Goal: Transaction & Acquisition: Purchase product/service

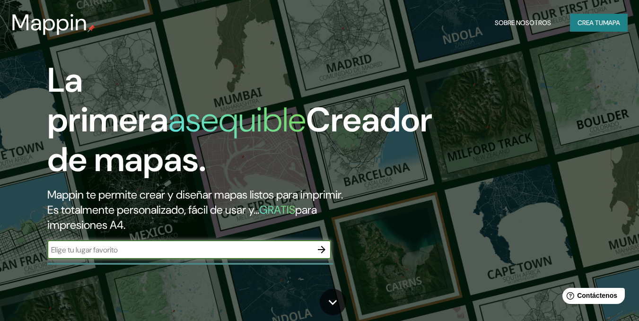
click at [191, 245] on input "text" at bounding box center [179, 249] width 265 height 11
type input "puebla"
click at [324, 251] on icon "button" at bounding box center [321, 249] width 11 height 11
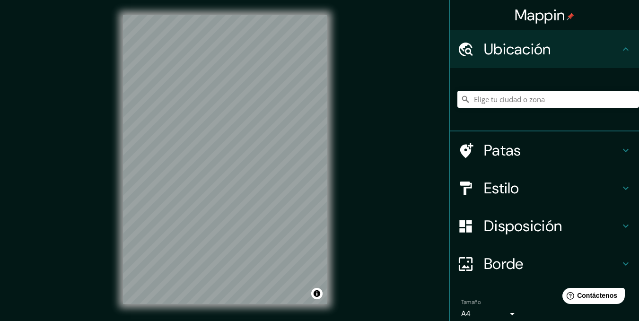
click at [343, 171] on div "Mappin Ubicación Patas Estilo Disposición Borde Elige un borde. Consejo : puede…" at bounding box center [319, 167] width 639 height 334
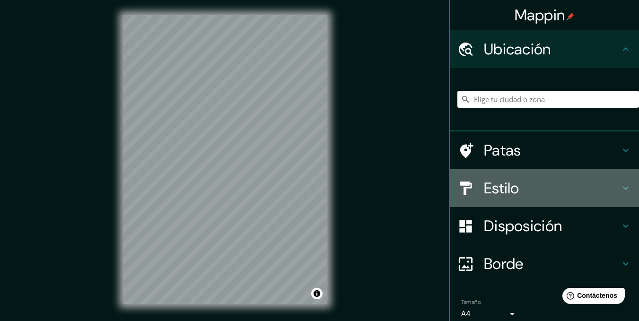
click at [504, 180] on div "Estilo" at bounding box center [543, 188] width 189 height 38
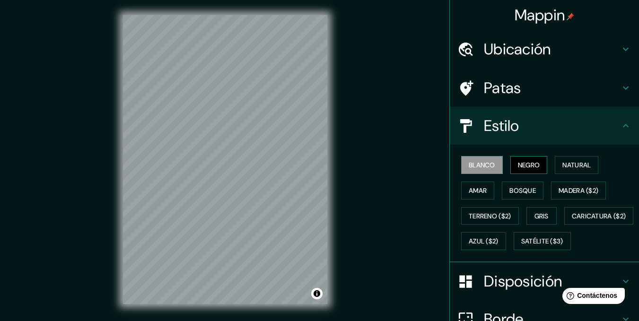
click at [518, 160] on font "Negro" at bounding box center [529, 165] width 22 height 12
click at [571, 166] on font "Natural" at bounding box center [576, 165] width 28 height 9
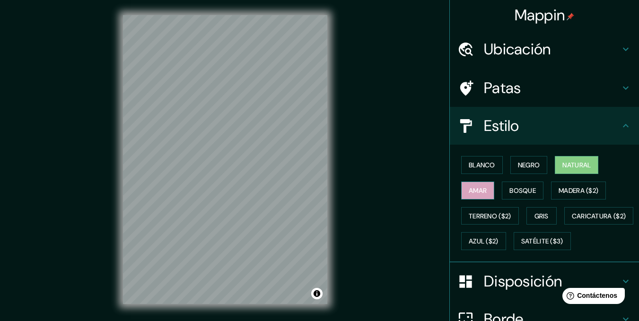
click at [473, 194] on font "Amar" at bounding box center [477, 190] width 18 height 9
click at [510, 194] on font "Bosque" at bounding box center [522, 190] width 26 height 9
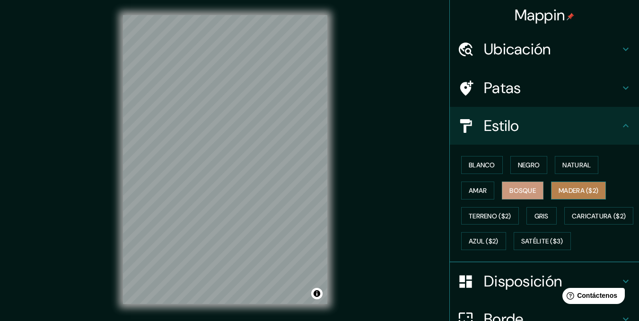
click at [569, 185] on font "Madera ($2)" at bounding box center [578, 190] width 40 height 12
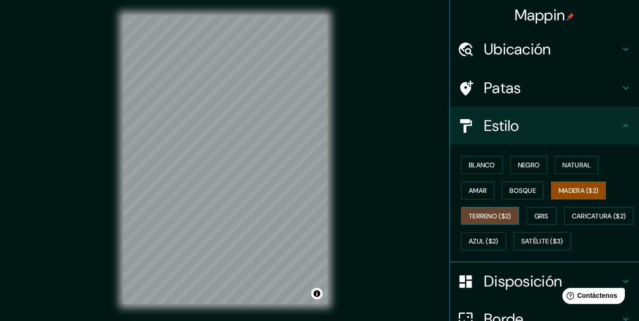
click at [486, 214] on font "Terreno ($2)" at bounding box center [489, 216] width 43 height 9
click at [534, 219] on font "Gris" at bounding box center [541, 216] width 14 height 9
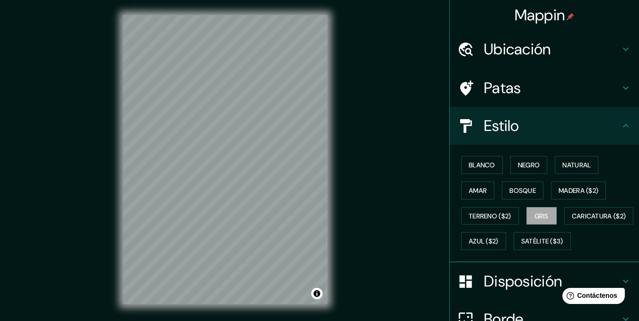
click at [526, 239] on div "Blanco Negro Natural [PERSON_NAME] ($2) Terreno ($2) Gris Caricatura ($2) Azul …" at bounding box center [547, 203] width 181 height 102
click at [571, 220] on font "Caricatura ($2)" at bounding box center [598, 216] width 54 height 9
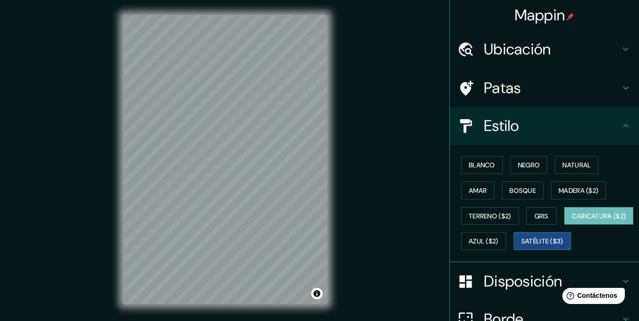
click at [513, 250] on button "Satélite ($3)" at bounding box center [541, 241] width 57 height 18
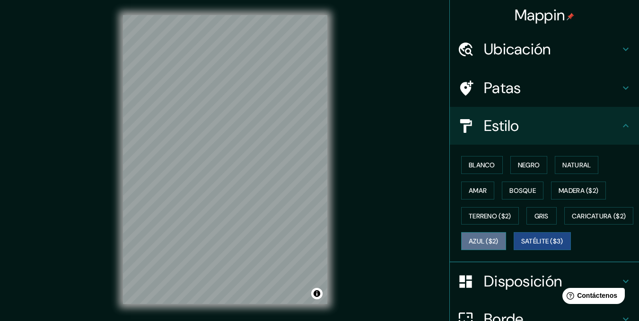
click at [506, 248] on button "Azul ($2)" at bounding box center [483, 241] width 45 height 18
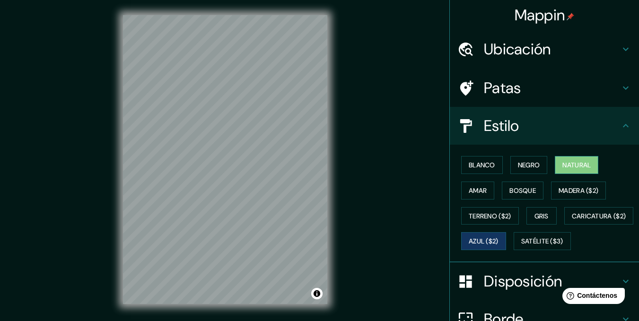
click at [582, 164] on font "Natural" at bounding box center [576, 165] width 28 height 9
click at [524, 195] on font "Bosque" at bounding box center [522, 190] width 26 height 12
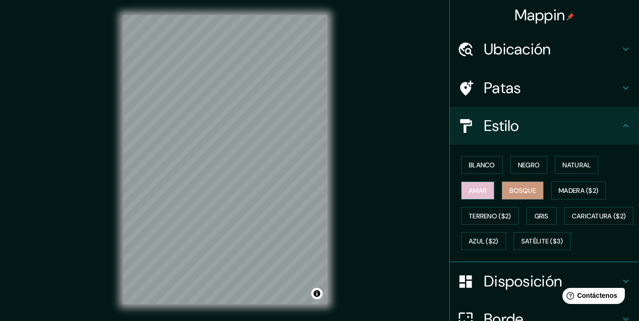
click at [468, 191] on font "Amar" at bounding box center [477, 190] width 18 height 9
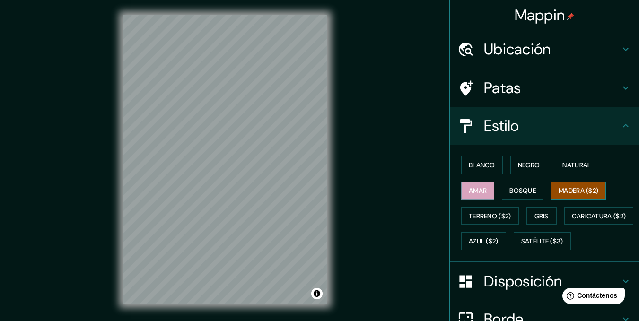
click at [561, 194] on font "Madera ($2)" at bounding box center [578, 190] width 40 height 9
click at [501, 168] on div "Blanco Negro Natural [PERSON_NAME] ($2) Terreno ($2) Gris Caricatura ($2) Azul …" at bounding box center [547, 203] width 181 height 102
click at [530, 162] on font "Negro" at bounding box center [529, 165] width 22 height 9
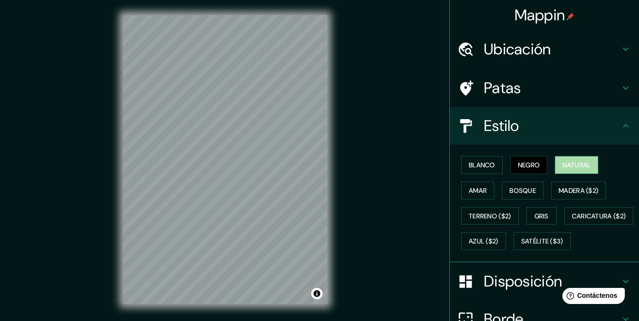
click at [568, 164] on font "Natural" at bounding box center [576, 165] width 28 height 9
click at [518, 96] on h4 "Patas" at bounding box center [551, 87] width 136 height 19
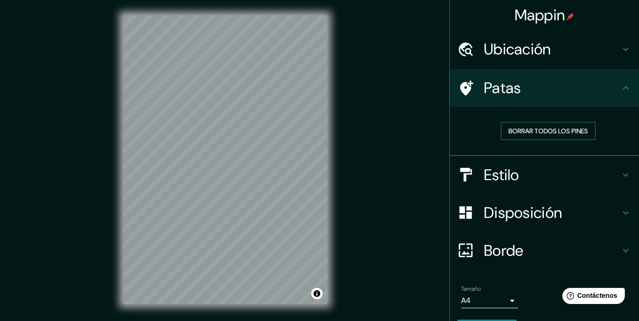
click at [546, 132] on font "Borrar todos los pines" at bounding box center [547, 131] width 79 height 9
click at [511, 44] on font "Ubicación" at bounding box center [516, 49] width 67 height 20
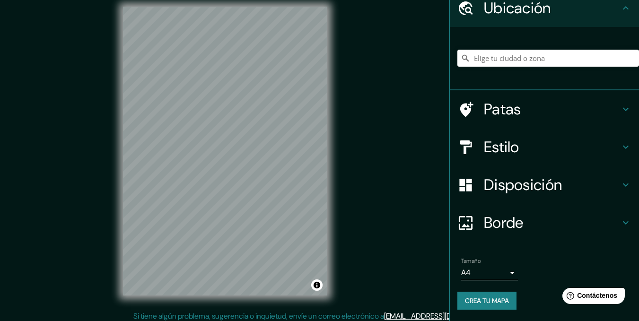
scroll to position [13, 0]
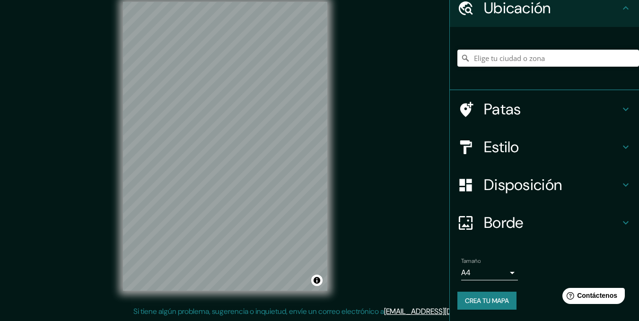
click at [518, 219] on h4 "Borde" at bounding box center [551, 222] width 136 height 19
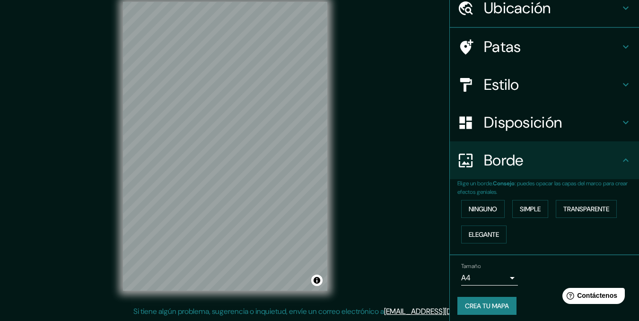
scroll to position [41, 0]
click at [480, 218] on div "Ninguno Simple Transparente Elegante" at bounding box center [547, 221] width 181 height 51
click at [475, 208] on font "Ninguno" at bounding box center [482, 209] width 28 height 9
click at [483, 238] on font "Elegante" at bounding box center [483, 234] width 30 height 9
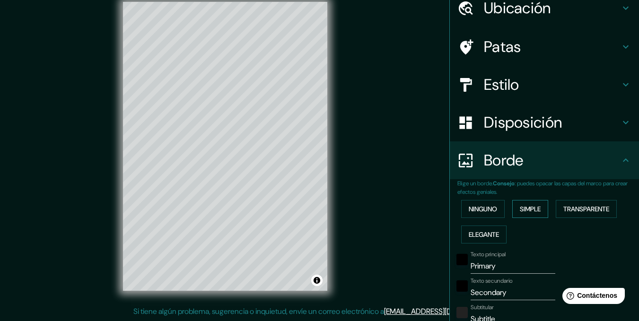
click at [520, 212] on font "Simple" at bounding box center [529, 209] width 21 height 9
click at [569, 205] on font "Transparente" at bounding box center [586, 209] width 46 height 9
click at [523, 115] on font "Disposición" at bounding box center [522, 122] width 78 height 20
type input "207"
type input "35"
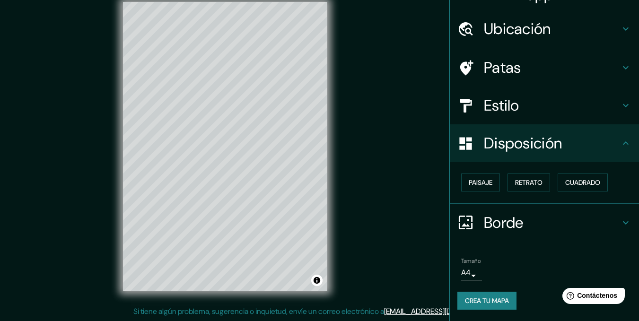
scroll to position [20, 0]
click at [519, 184] on font "Retrato" at bounding box center [528, 183] width 27 height 9
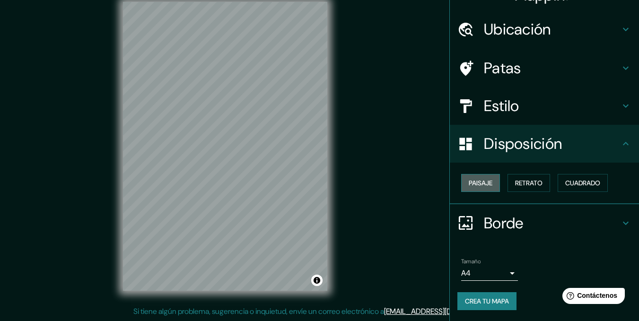
click at [475, 184] on font "Paisaje" at bounding box center [480, 183] width 24 height 9
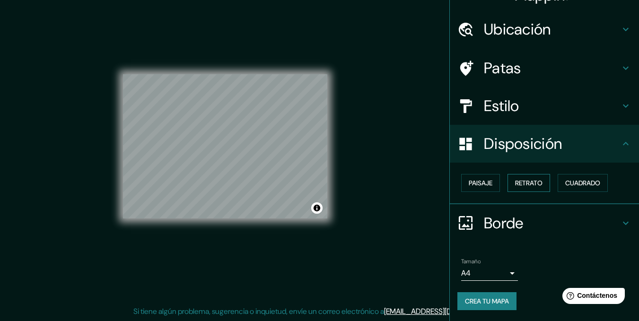
click at [517, 181] on font "Retrato" at bounding box center [528, 183] width 27 height 9
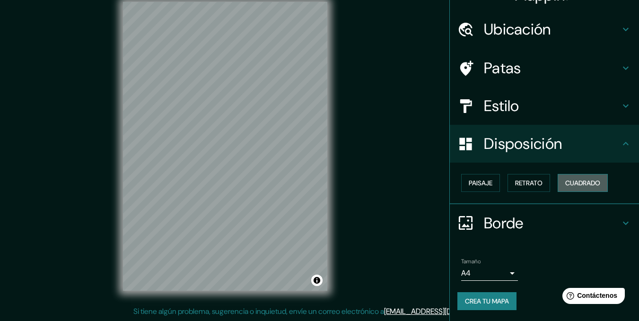
click at [569, 179] on font "Cuadrado" at bounding box center [582, 183] width 35 height 9
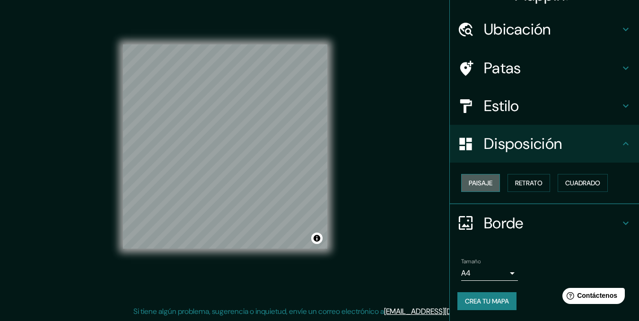
click at [468, 184] on font "Paisaje" at bounding box center [480, 183] width 24 height 9
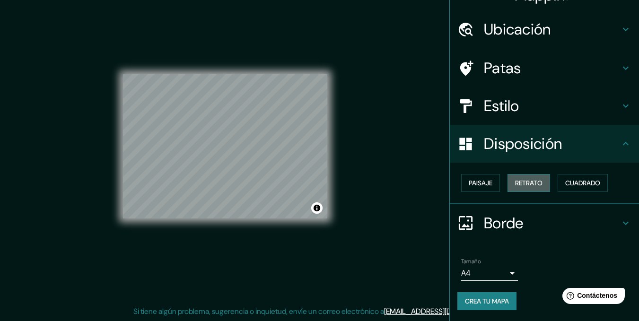
click at [518, 178] on font "Retrato" at bounding box center [528, 183] width 27 height 12
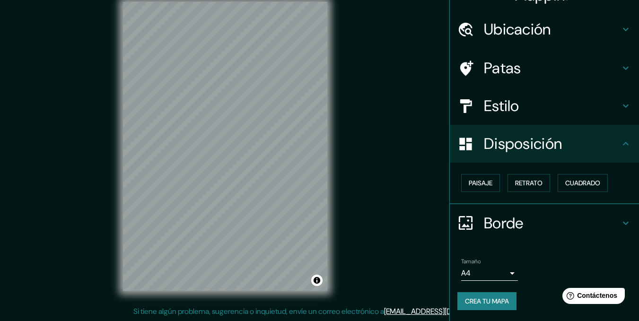
click at [500, 269] on body "Mappin Ubicación Patas Estilo Disposición Paisaje Retrato Cuadrado Borde Elige …" at bounding box center [319, 147] width 639 height 321
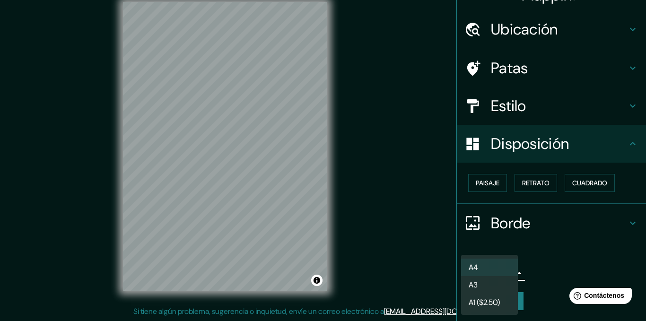
click at [487, 285] on li "A3" at bounding box center [489, 284] width 57 height 17
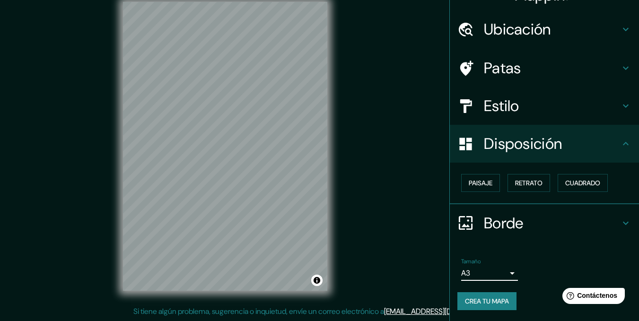
click at [554, 209] on div "Borde" at bounding box center [543, 223] width 189 height 38
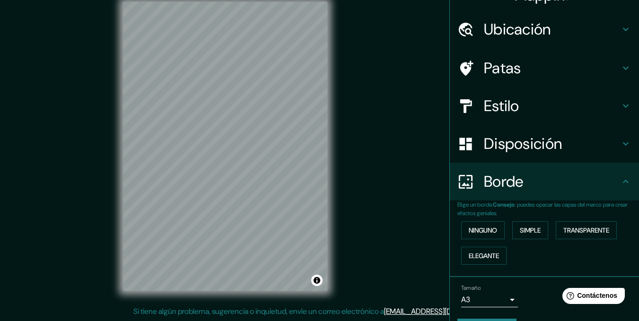
click at [549, 197] on div "Borde" at bounding box center [543, 182] width 189 height 38
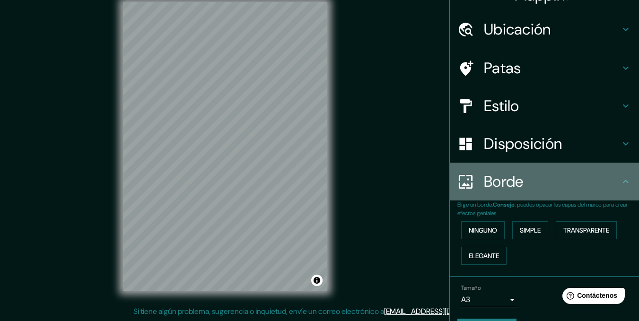
click at [527, 175] on h4 "Borde" at bounding box center [551, 181] width 136 height 19
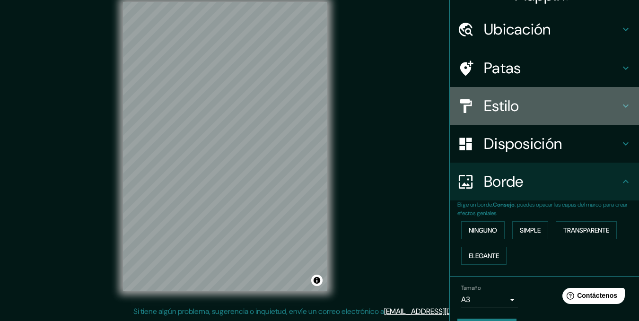
click at [516, 106] on h4 "Estilo" at bounding box center [551, 105] width 136 height 19
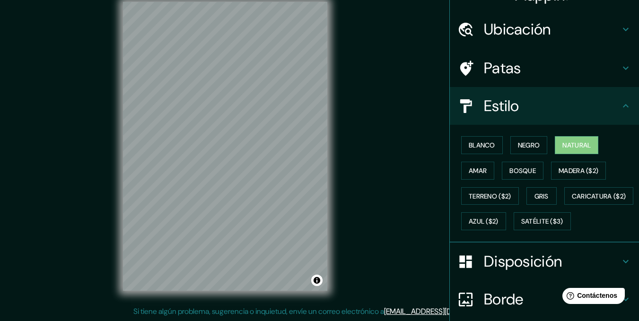
click at [485, 25] on font "Ubicación" at bounding box center [516, 29] width 67 height 20
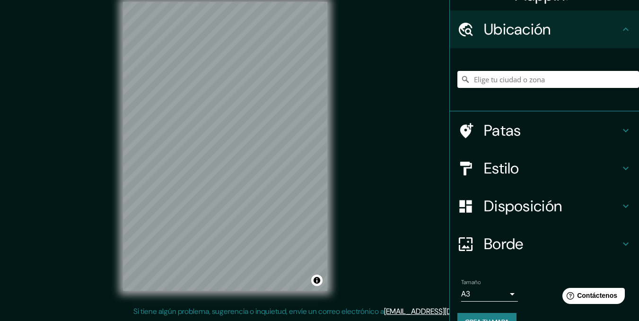
scroll to position [41, 0]
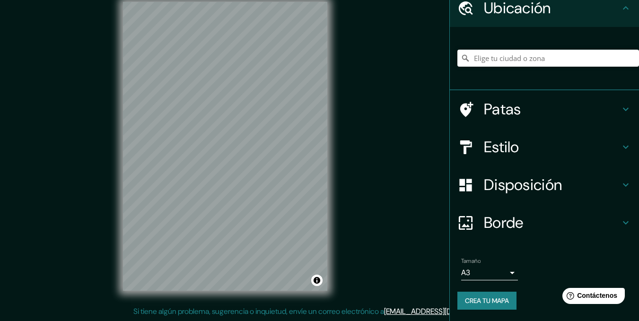
click at [533, 203] on div "Disposición" at bounding box center [543, 185] width 189 height 38
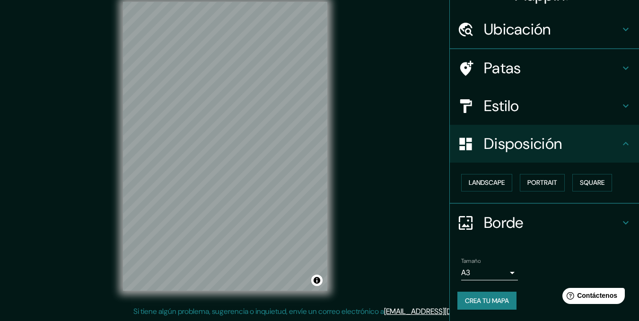
scroll to position [20, 0]
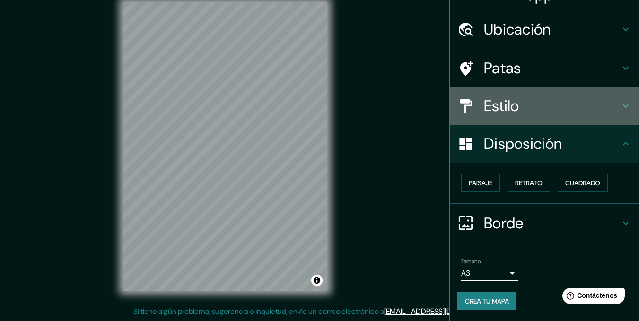
click at [508, 102] on font "Estilo" at bounding box center [500, 106] width 35 height 20
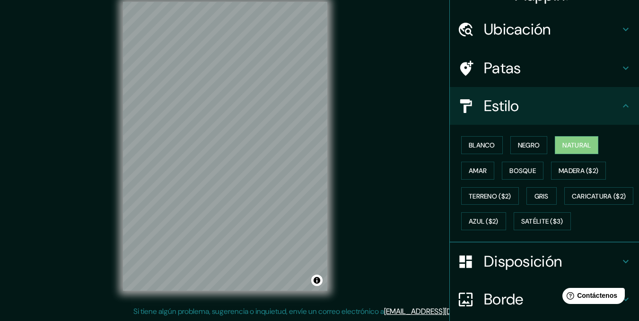
click at [492, 231] on div "Blanco Negro Natural [PERSON_NAME] ($2) Terreno ($2) Gris Caricatura ($2) Azul …" at bounding box center [547, 183] width 181 height 102
click at [513, 230] on button "Satélite ($3)" at bounding box center [541, 221] width 57 height 18
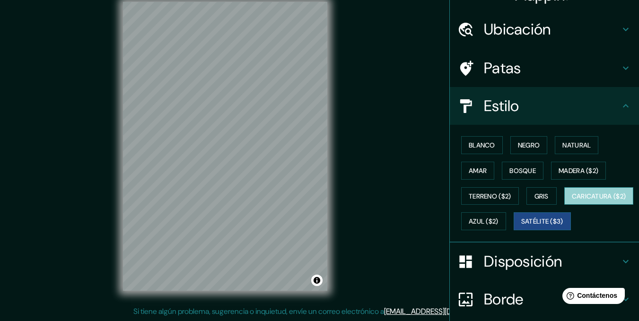
click at [571, 200] on font "Caricatura ($2)" at bounding box center [598, 196] width 54 height 9
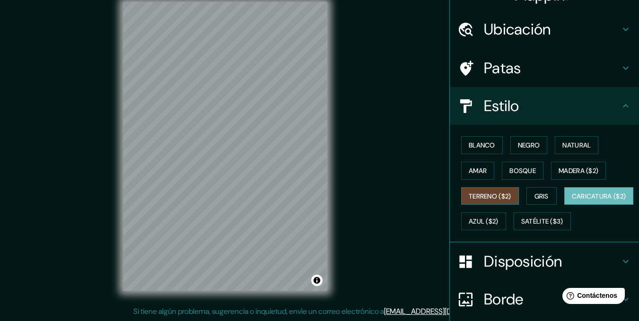
click at [488, 190] on font "Terreno ($2)" at bounding box center [489, 196] width 43 height 12
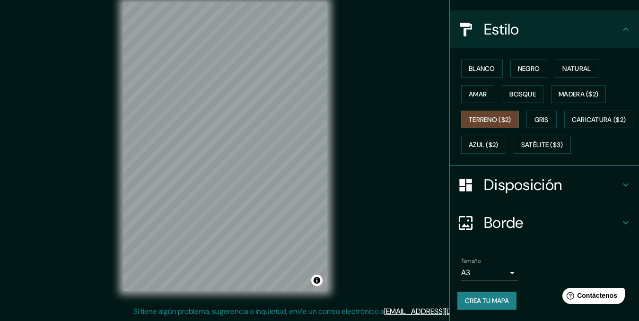
scroll to position [121, 0]
click at [558, 90] on font "Madera ($2)" at bounding box center [578, 94] width 40 height 9
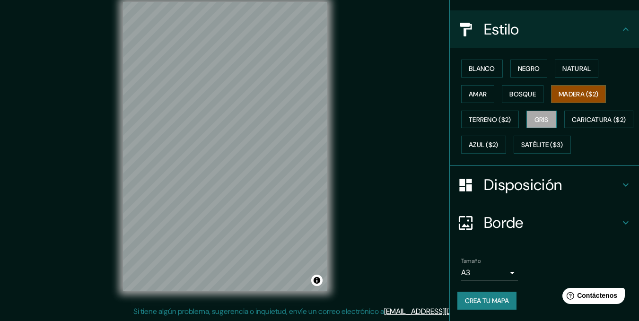
click at [541, 111] on button "Gris" at bounding box center [541, 120] width 30 height 18
click at [525, 90] on font "Bosque" at bounding box center [522, 94] width 26 height 9
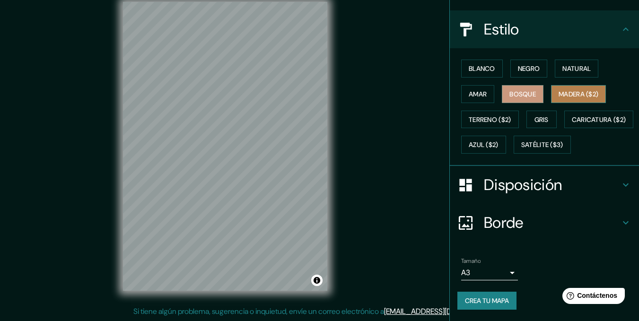
click at [572, 90] on font "Madera ($2)" at bounding box center [578, 94] width 40 height 9
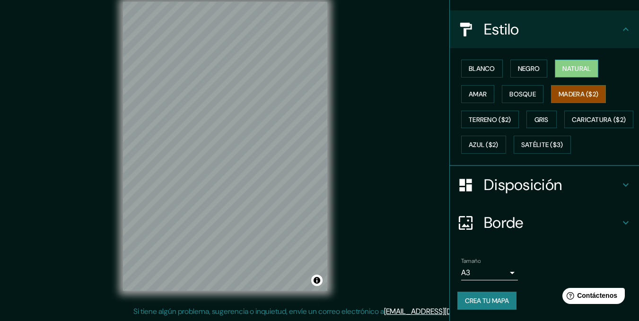
click at [575, 64] on font "Natural" at bounding box center [576, 68] width 28 height 9
click at [563, 90] on font "Madera ($2)" at bounding box center [578, 94] width 40 height 9
click at [528, 90] on font "Bosque" at bounding box center [522, 94] width 26 height 9
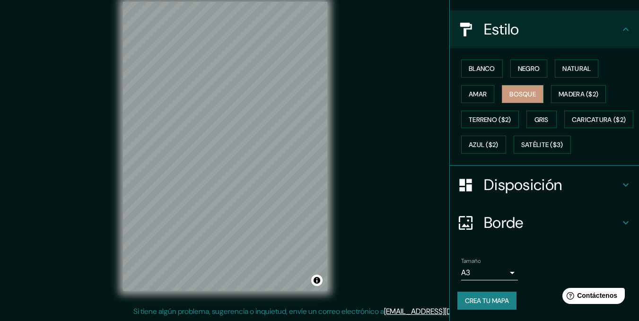
click at [527, 57] on div "Blanco Negro Natural [PERSON_NAME] ($2) Terreno ($2) Gris Caricatura ($2) Azul …" at bounding box center [547, 107] width 181 height 102
click at [525, 85] on button "Bosque" at bounding box center [522, 94] width 42 height 18
click at [502, 115] on font "Terreno ($2)" at bounding box center [489, 119] width 43 height 9
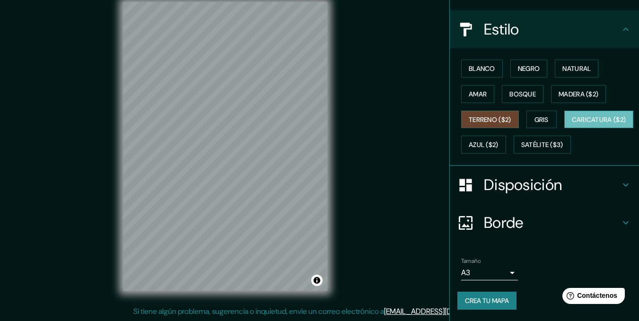
click at [571, 121] on font "Caricatura ($2)" at bounding box center [598, 119] width 54 height 9
click at [506, 136] on button "Azul ($2)" at bounding box center [483, 145] width 45 height 18
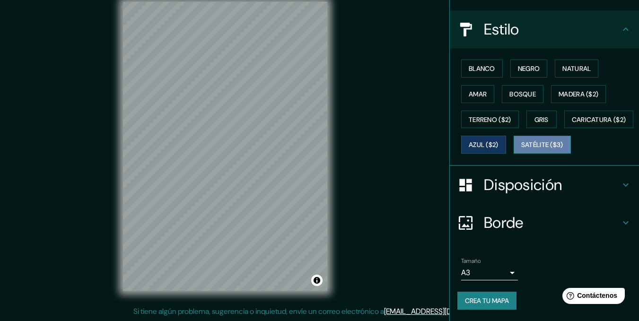
click at [513, 137] on button "Satélite ($3)" at bounding box center [541, 145] width 57 height 18
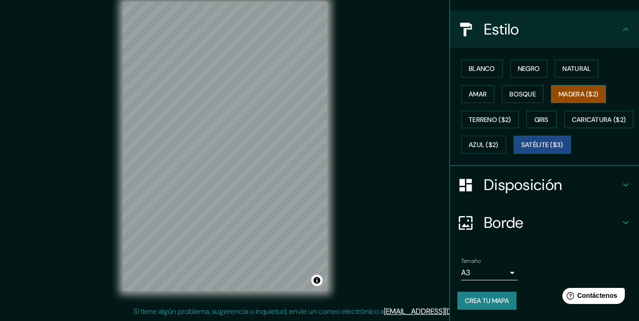
click at [564, 90] on font "Madera ($2)" at bounding box center [578, 94] width 40 height 9
click at [482, 64] on font "Blanco" at bounding box center [481, 68] width 26 height 9
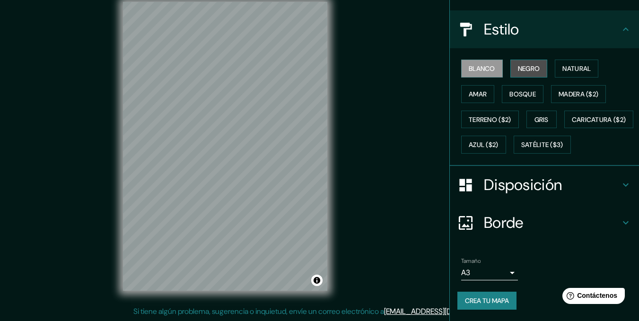
click at [510, 60] on button "Negro" at bounding box center [528, 69] width 37 height 18
click at [479, 62] on font "Blanco" at bounding box center [481, 68] width 26 height 12
click at [484, 276] on body "Mappin Ubicación Patas Estilo Blanco Negro Natural [PERSON_NAME] ($2) Terreno (…" at bounding box center [319, 147] width 639 height 321
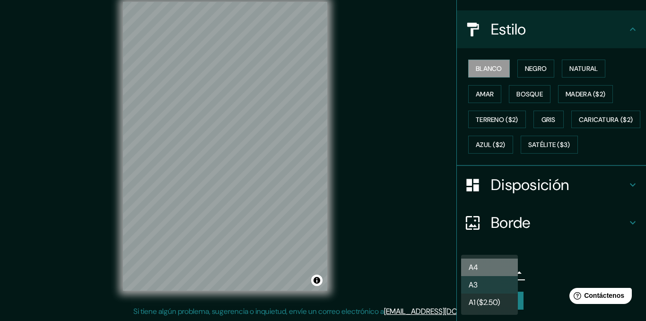
click at [483, 268] on li "A4" at bounding box center [489, 267] width 57 height 17
type input "single"
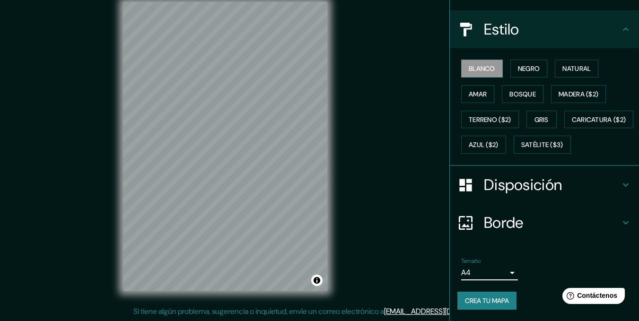
click at [488, 297] on font "Crea tu mapa" at bounding box center [487, 300] width 44 height 9
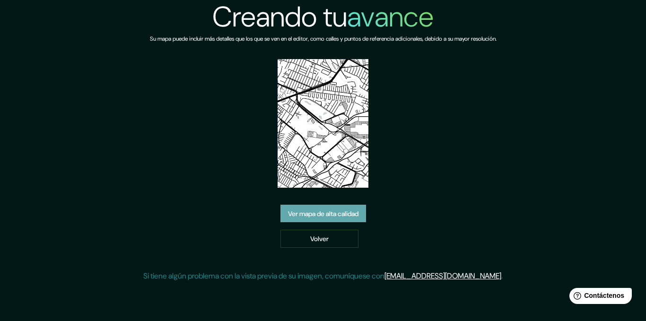
click at [326, 213] on font "Ver mapa de alta calidad" at bounding box center [323, 213] width 70 height 9
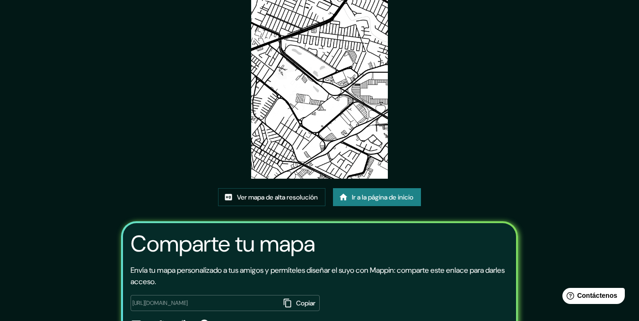
scroll to position [109, 0]
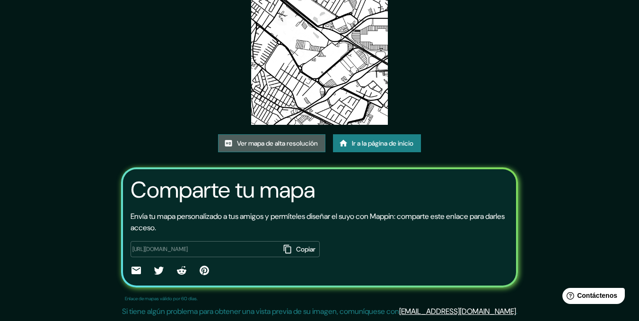
click at [272, 143] on font "Ver mapa de alta resolución" at bounding box center [277, 143] width 81 height 9
